Goal: Information Seeking & Learning: Learn about a topic

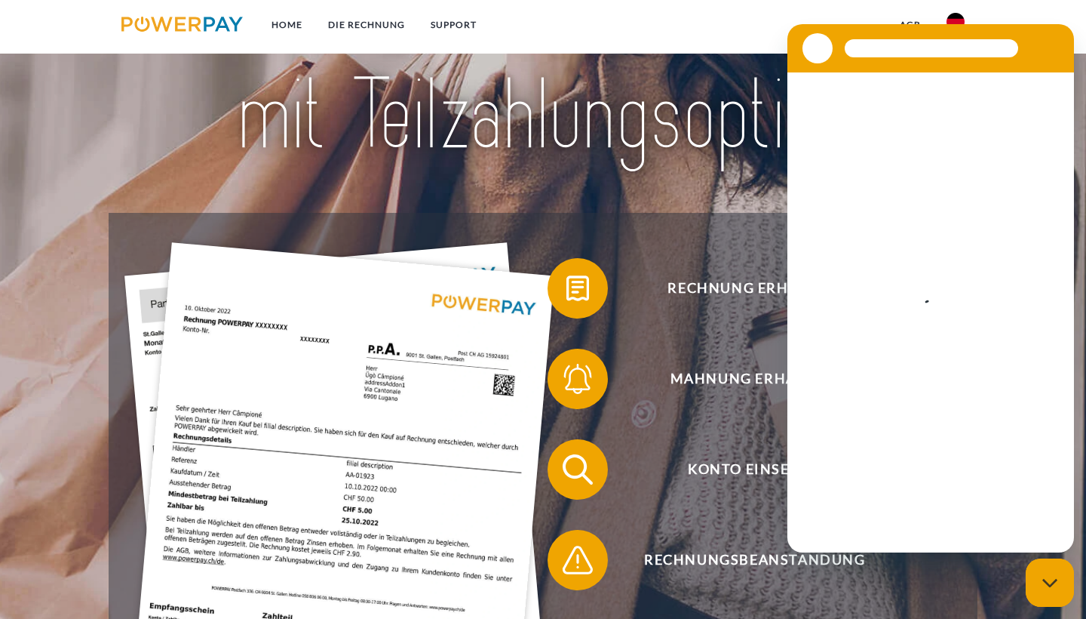
scroll to position [189, 0]
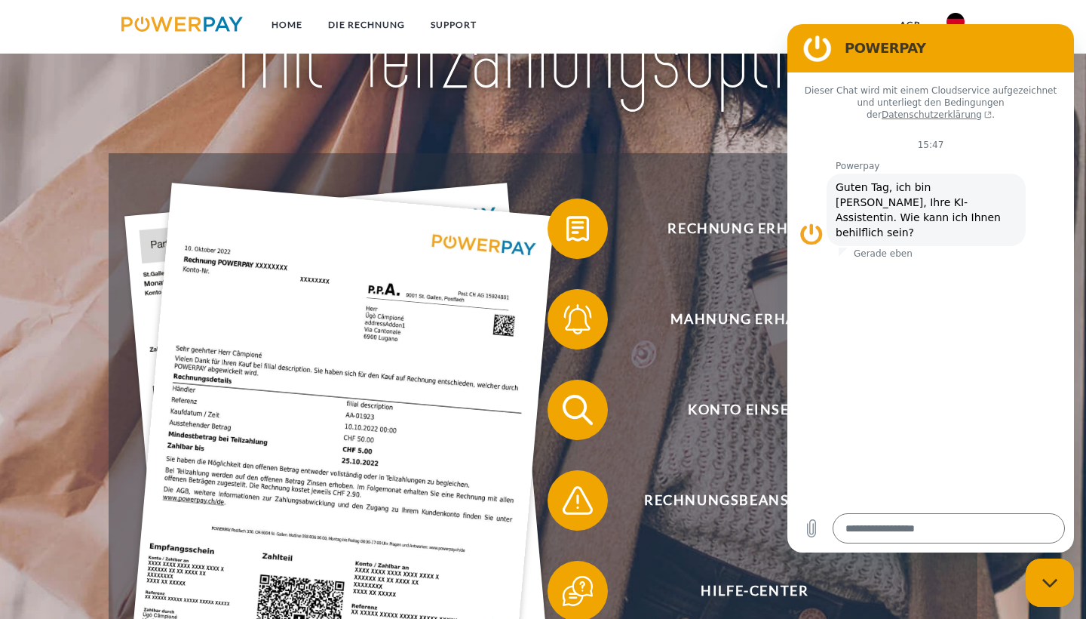
click at [690, 14] on nav "Home DIE RECHNUNG SUPPORT agb" at bounding box center [543, 27] width 1086 height 54
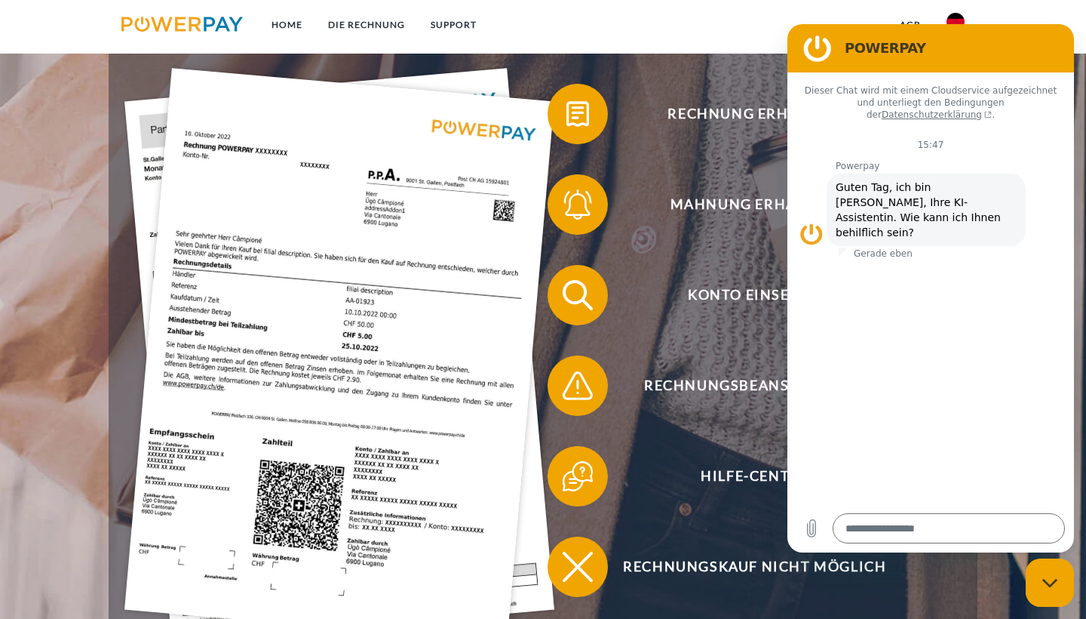
scroll to position [300, 0]
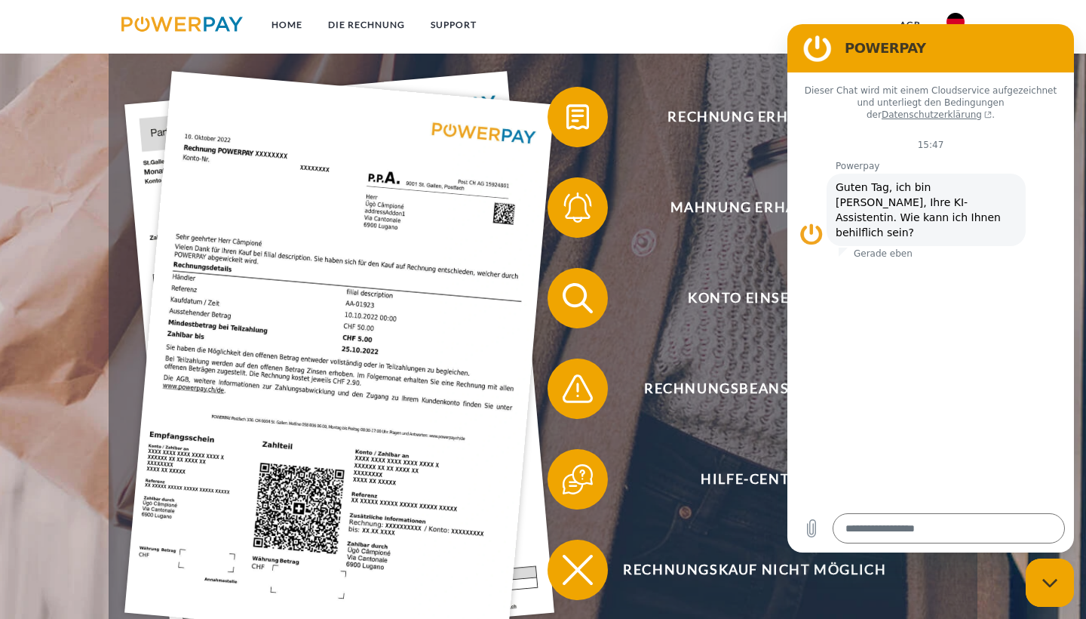
click at [996, 52] on h2 "POWERPAY" at bounding box center [952, 48] width 214 height 18
click at [968, 36] on div "POWERPAY" at bounding box center [928, 48] width 262 height 30
click at [999, 17] on nav "Home DIE RECHNUNG SUPPORT agb" at bounding box center [543, 27] width 1086 height 54
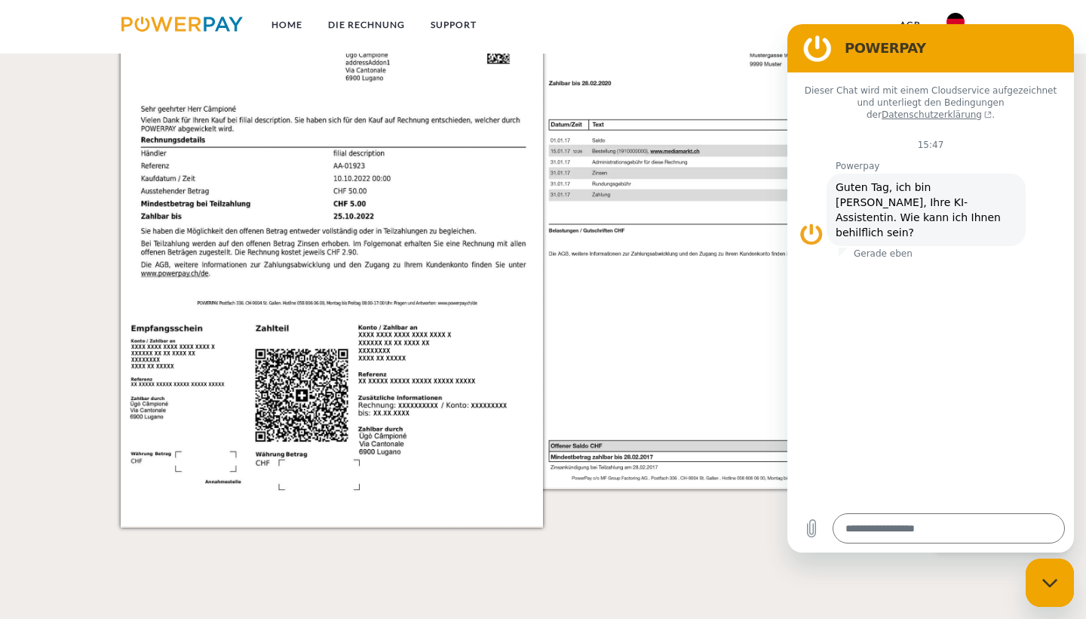
scroll to position [1421, 0]
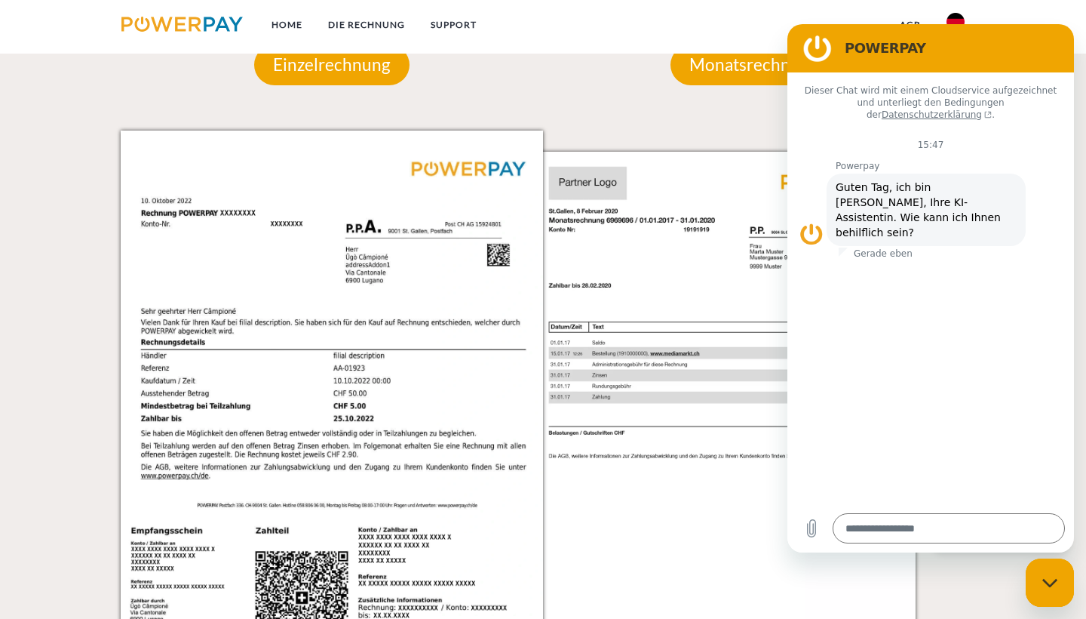
click at [165, 20] on img at bounding box center [181, 24] width 121 height 15
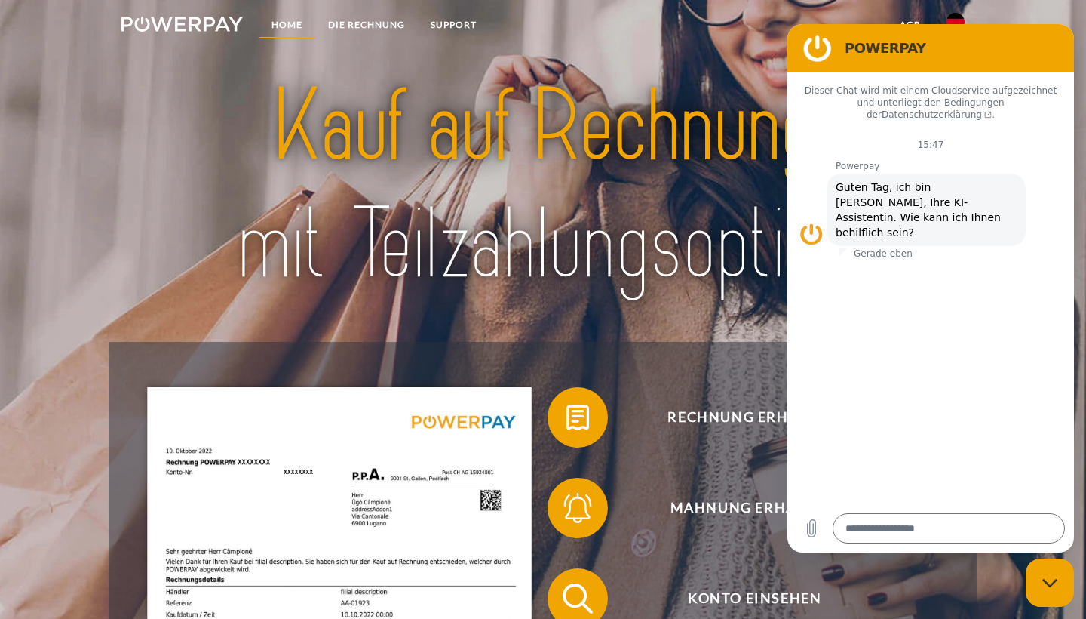
click at [277, 21] on link "Home" at bounding box center [287, 24] width 57 height 27
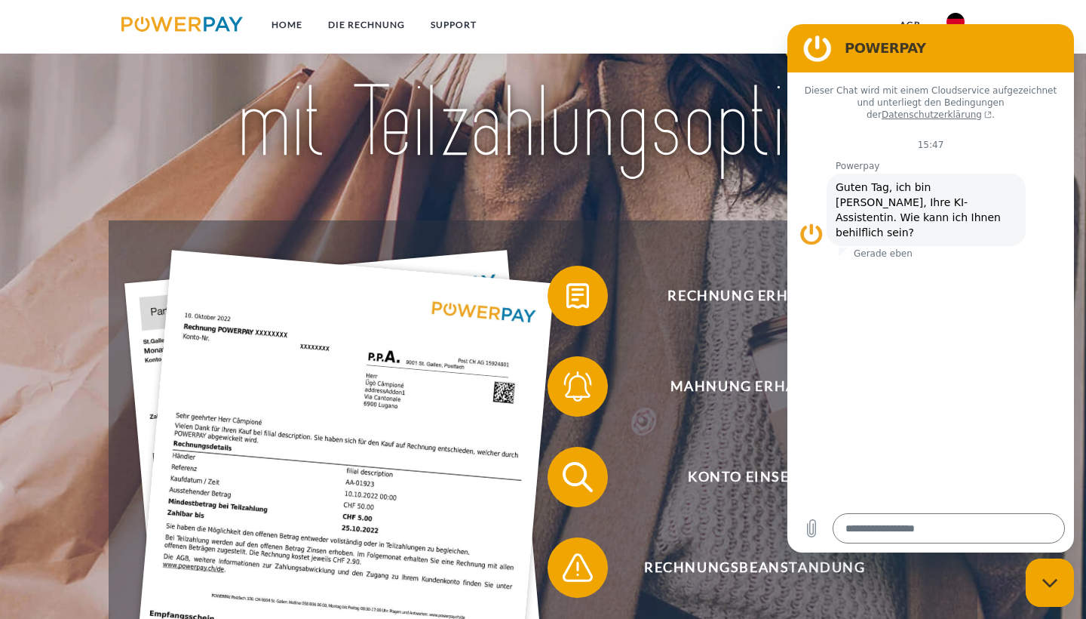
scroll to position [140, 0]
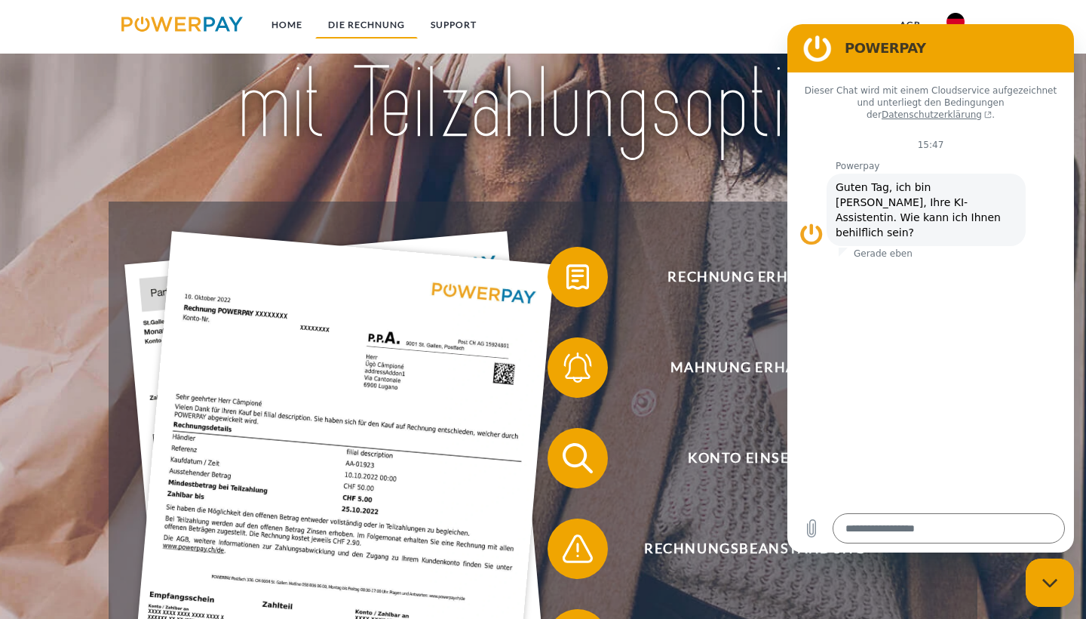
click at [388, 25] on link "DIE RECHNUNG" at bounding box center [366, 24] width 103 height 27
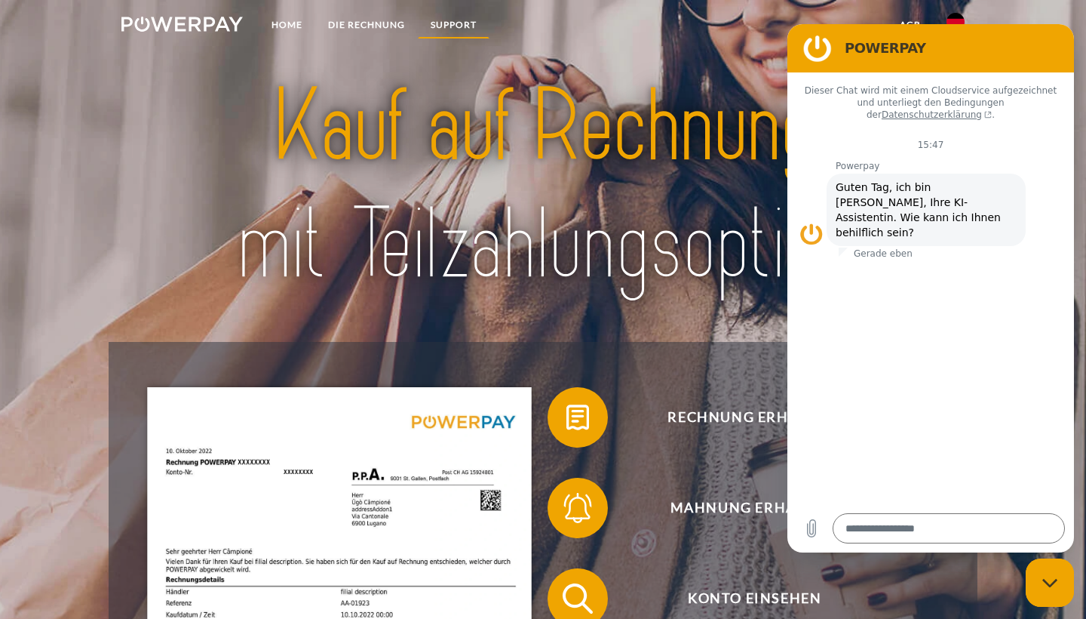
click at [469, 26] on link "SUPPORT" at bounding box center [454, 24] width 72 height 27
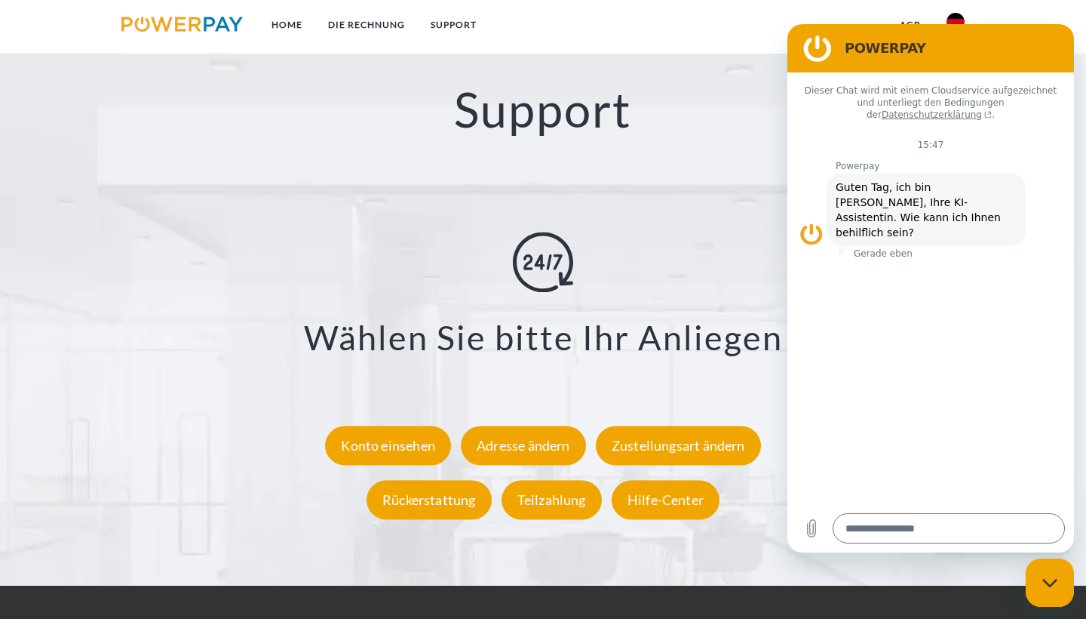
scroll to position [2561, 0]
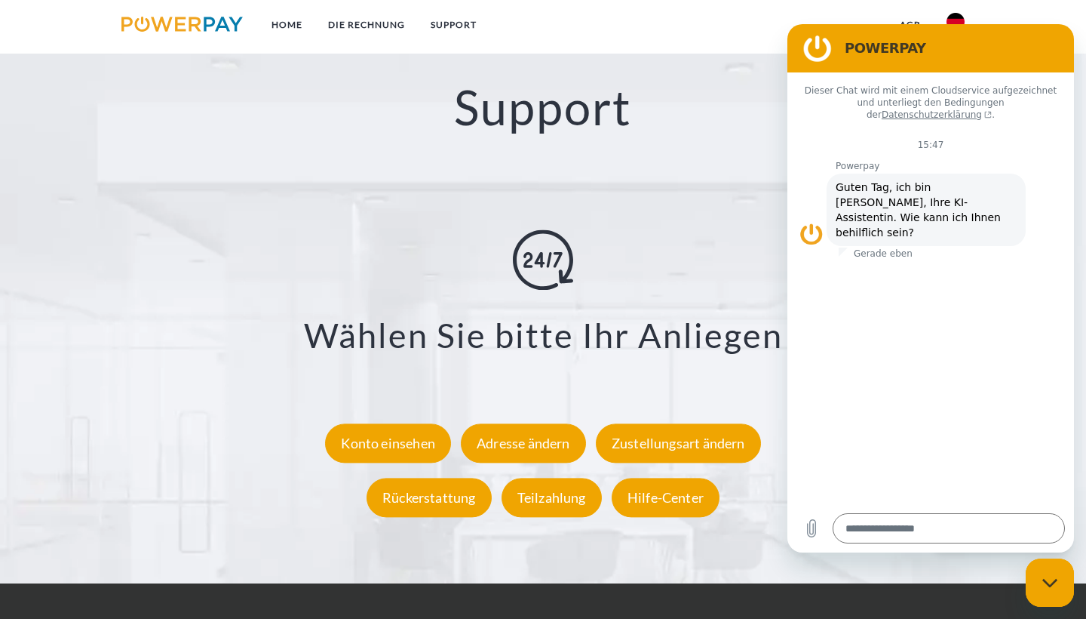
click at [956, 19] on img at bounding box center [956, 22] width 18 height 18
click at [848, 34] on div "POWERPAY" at bounding box center [928, 48] width 262 height 30
click at [812, 42] on figure at bounding box center [818, 48] width 30 height 30
click at [861, 207] on span "Guten Tag, ich bin [PERSON_NAME], Ihre KI-Assistentin. Wie kann ich Ihnen behil…" at bounding box center [926, 210] width 181 height 60
click at [1052, 585] on icon "Messaging-Fenster schließen" at bounding box center [1050, 583] width 16 height 10
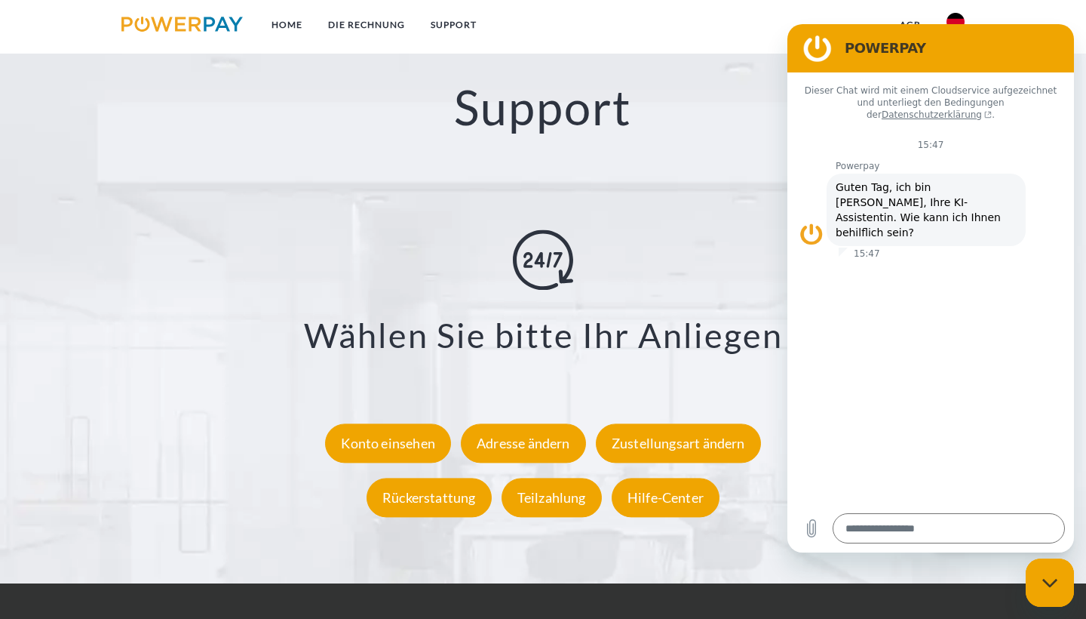
type textarea "*"
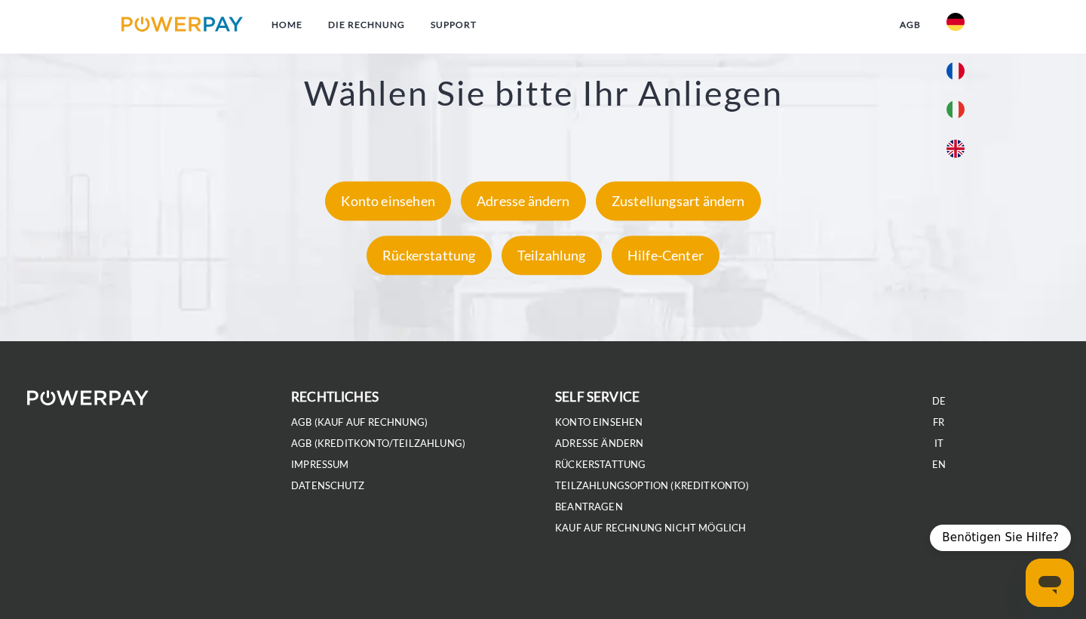
scroll to position [2802, 0]
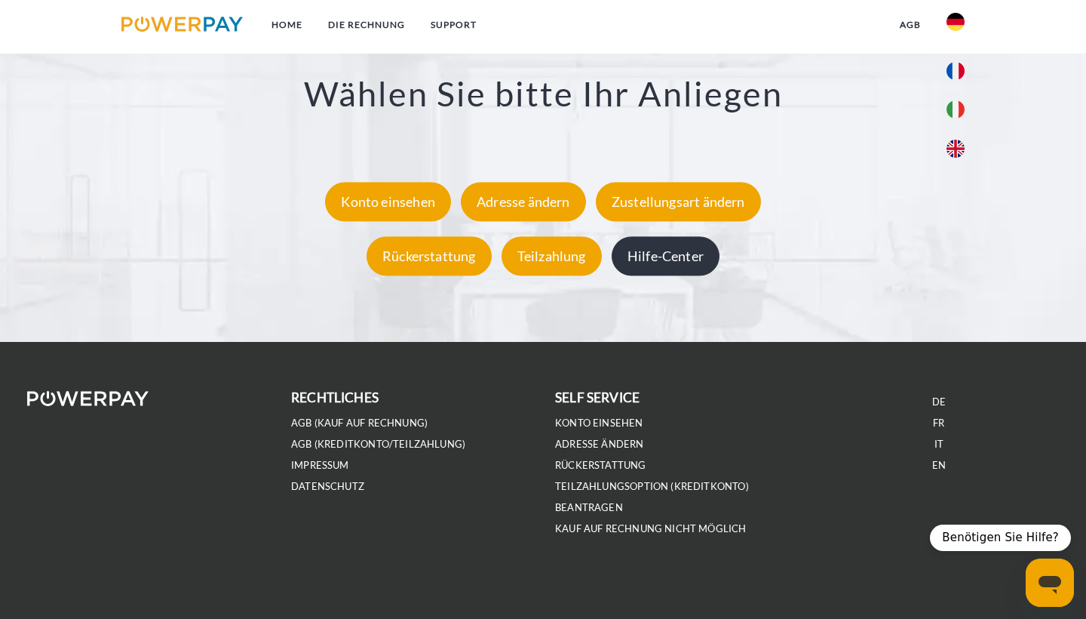
click at [662, 252] on div "Hilfe-Center" at bounding box center [666, 256] width 108 height 39
